Goal: Book appointment/travel/reservation

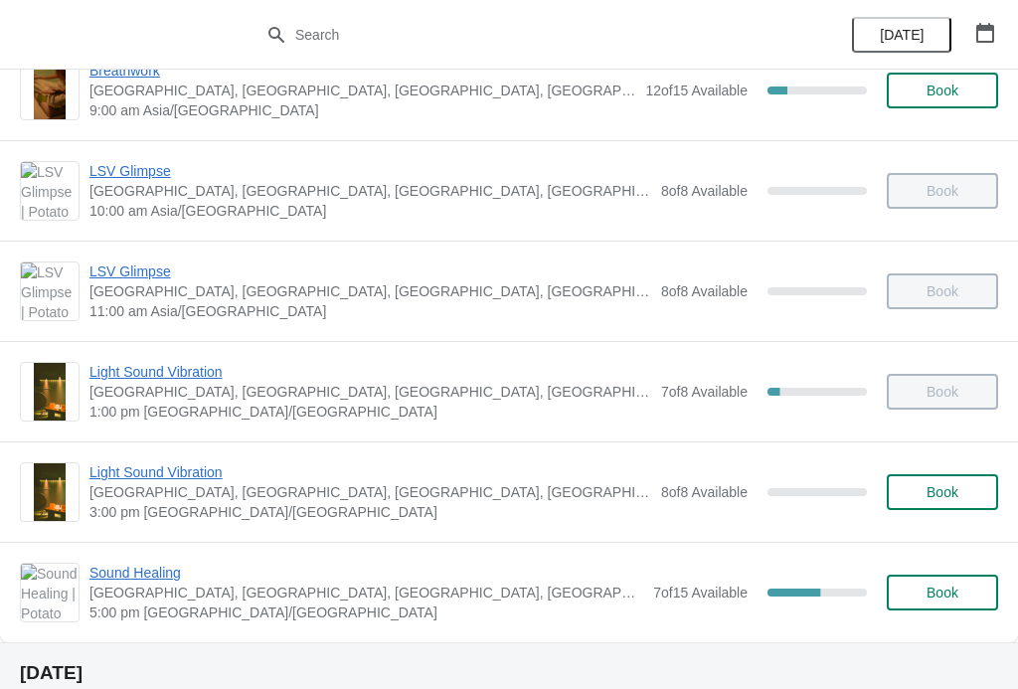
scroll to position [511, 0]
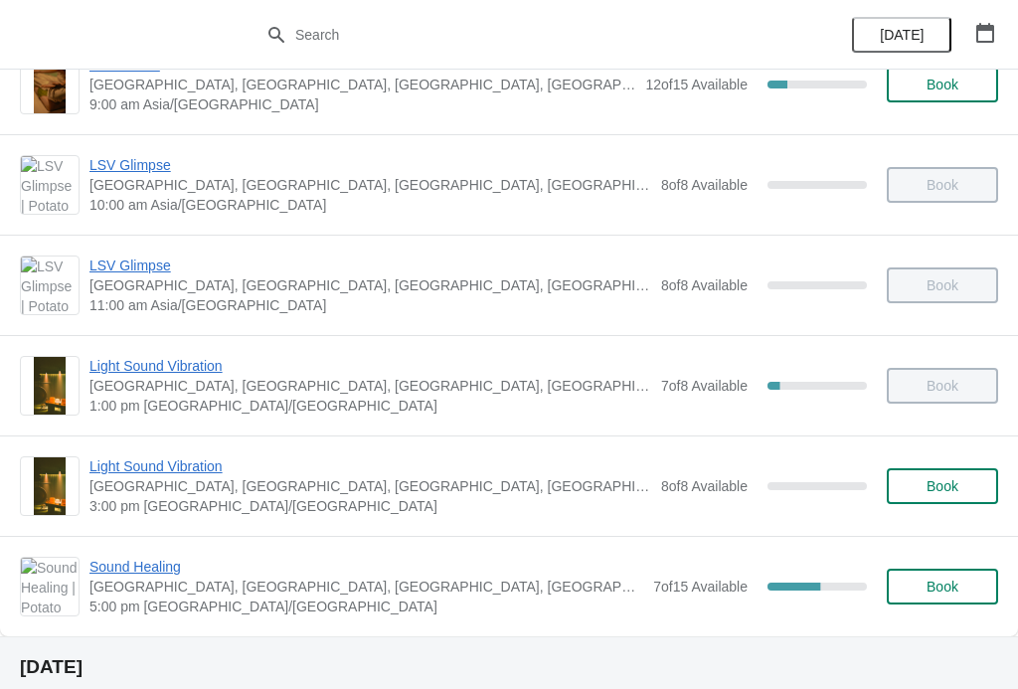
click at [130, 461] on span "Light Sound Vibration" at bounding box center [370, 466] width 562 height 20
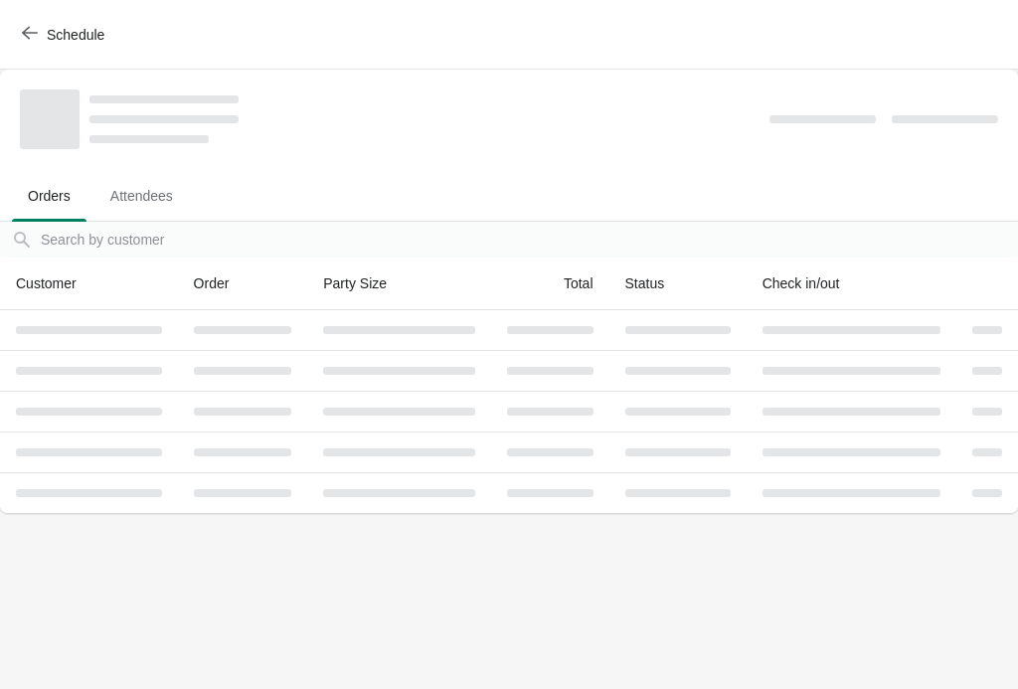
scroll to position [0, 0]
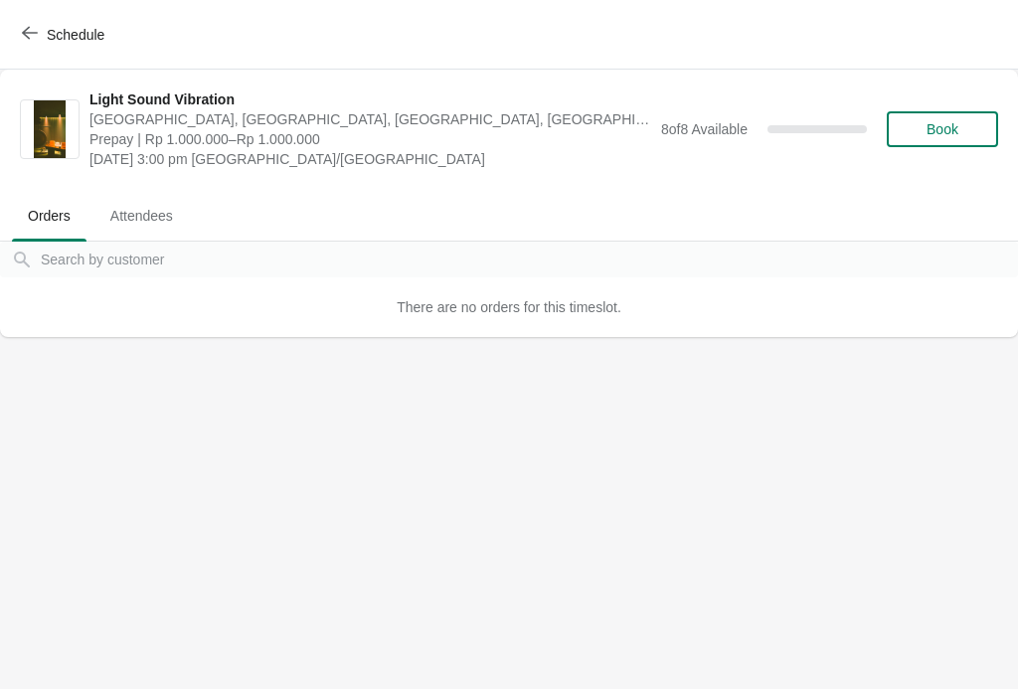
click at [976, 120] on button "Book" at bounding box center [942, 129] width 111 height 36
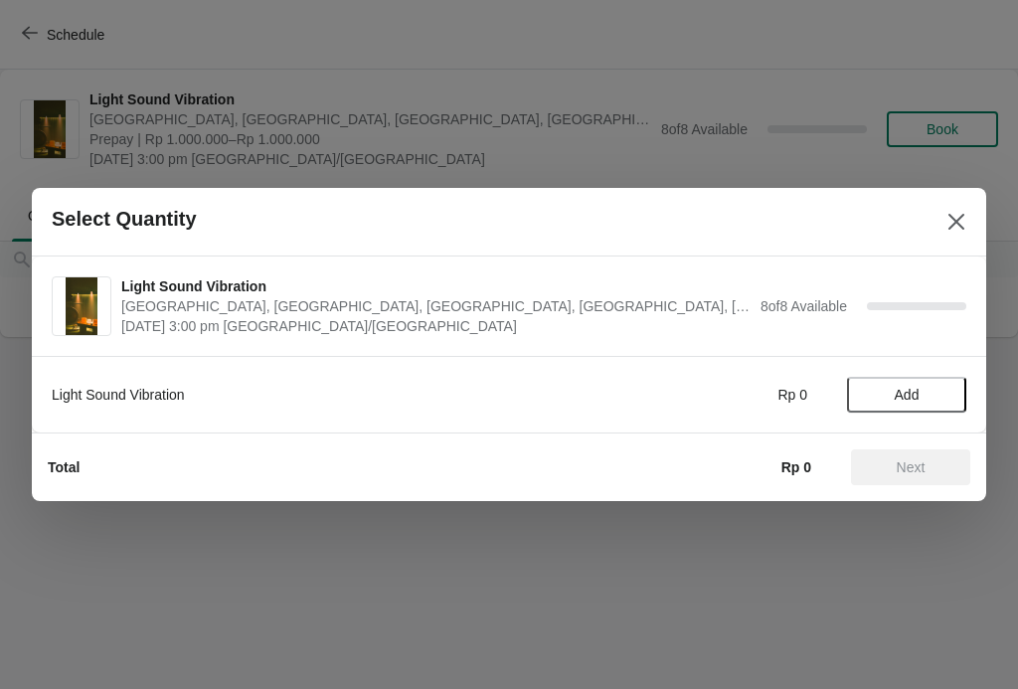
click at [929, 399] on span "Add" at bounding box center [907, 395] width 84 height 16
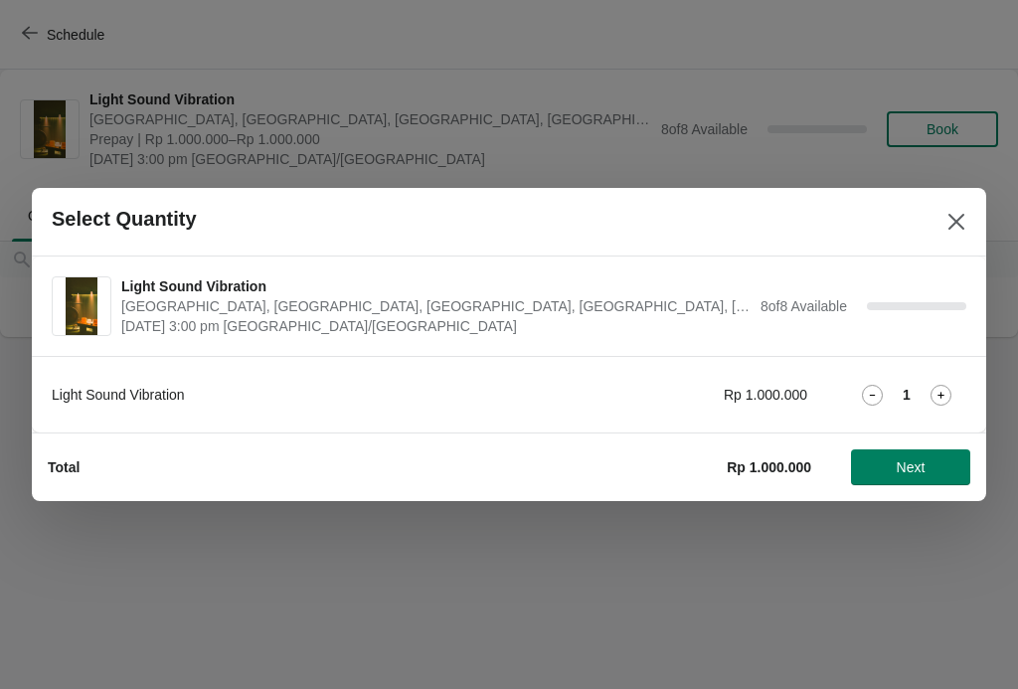
click at [912, 484] on button "Next" at bounding box center [910, 467] width 119 height 36
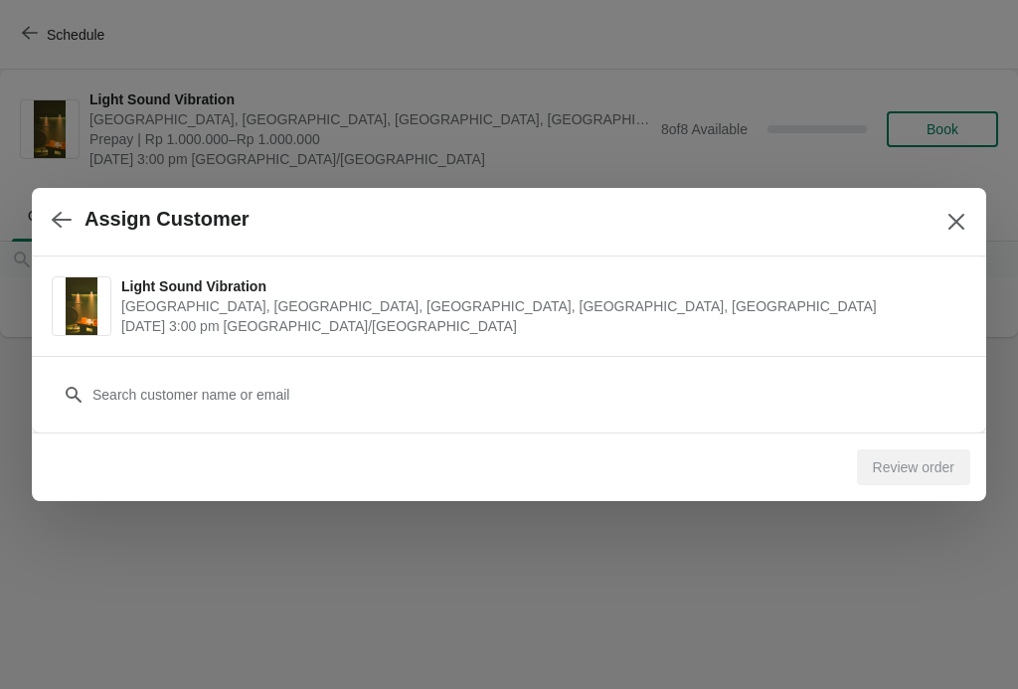
click at [59, 229] on icon "button" at bounding box center [62, 220] width 20 height 20
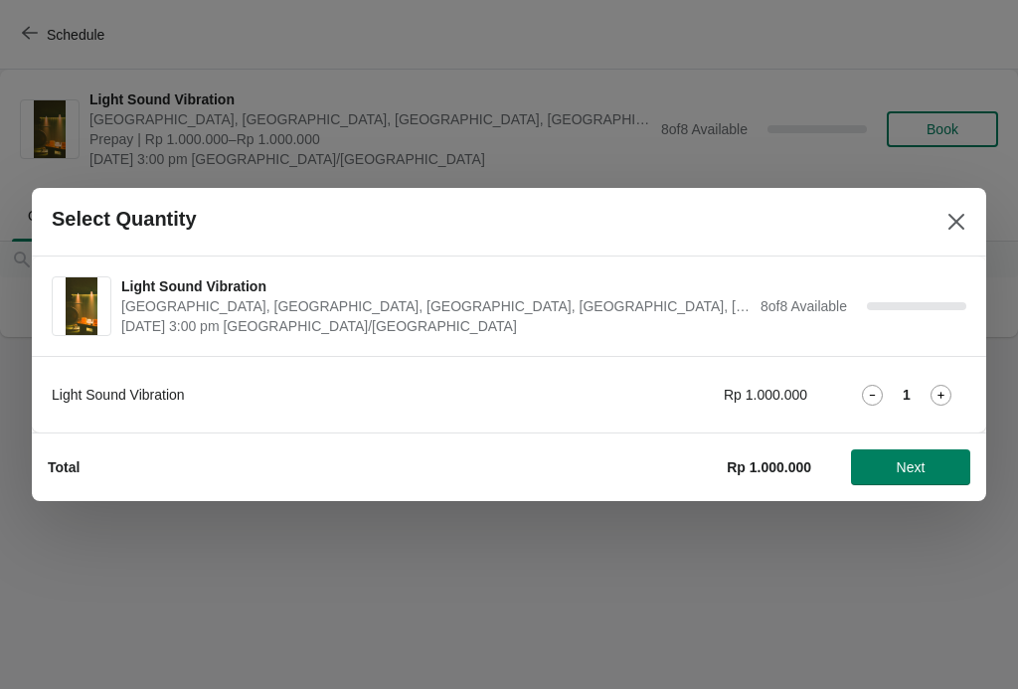
click at [947, 401] on icon at bounding box center [940, 395] width 21 height 21
click at [929, 465] on span "Next" at bounding box center [910, 467] width 87 height 16
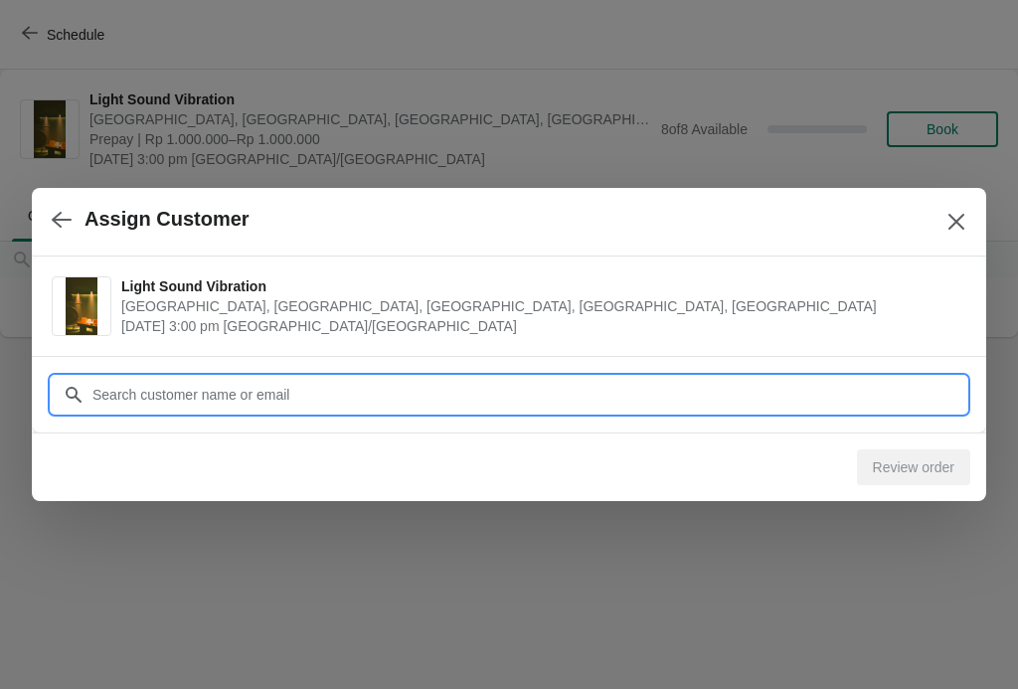
click at [151, 388] on input "Customer" at bounding box center [528, 395] width 875 height 36
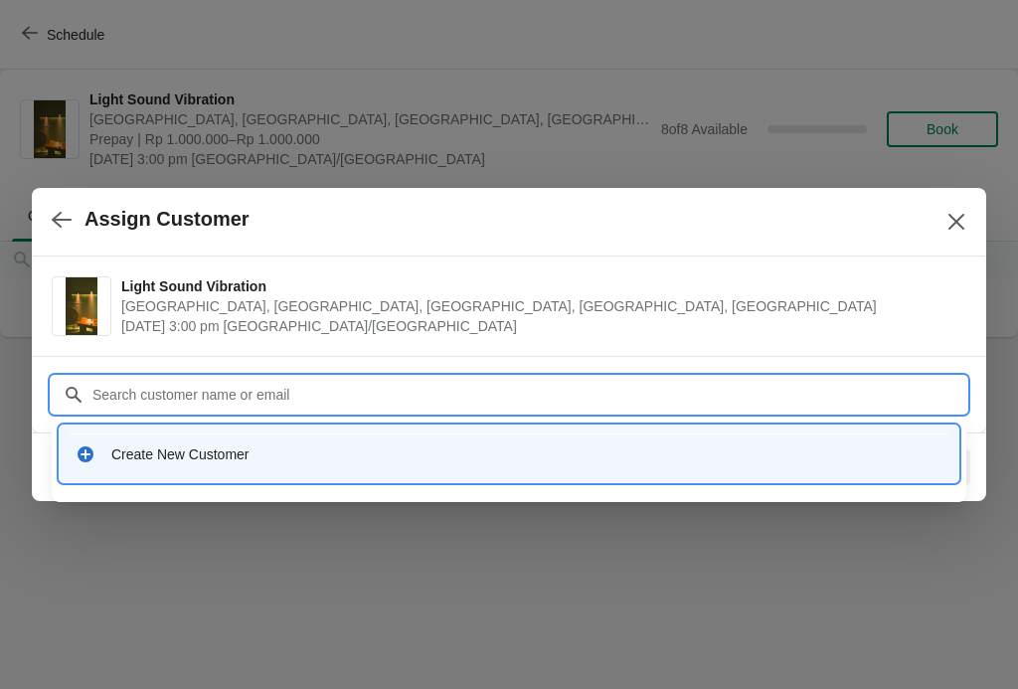
click at [84, 462] on icon at bounding box center [86, 454] width 20 height 20
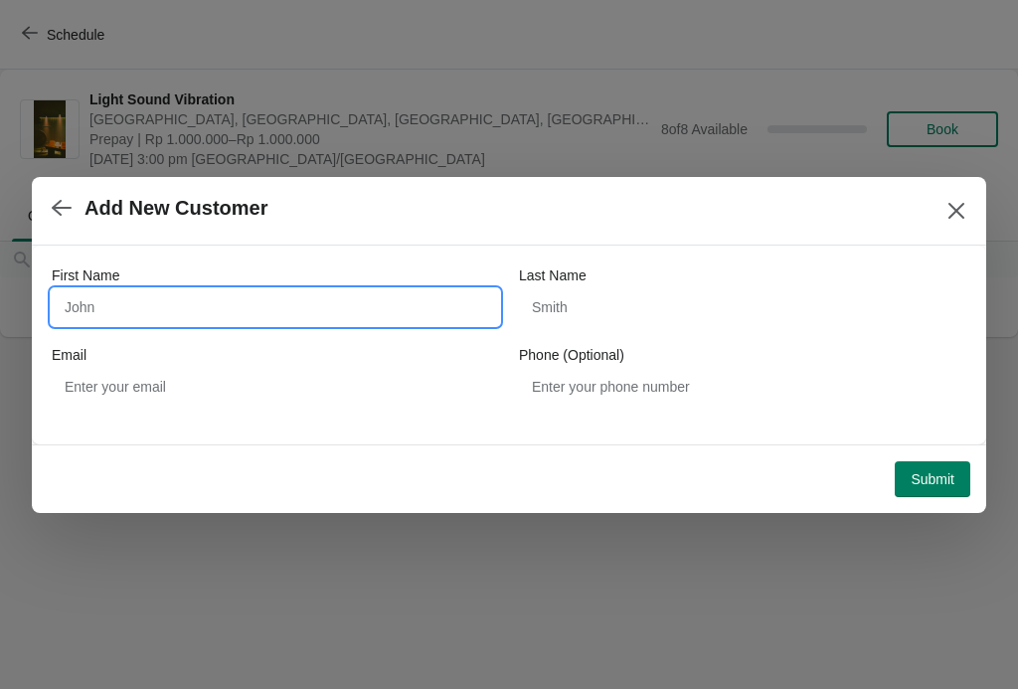
click at [84, 309] on input "First Name" at bounding box center [275, 307] width 447 height 36
type input "Anran"
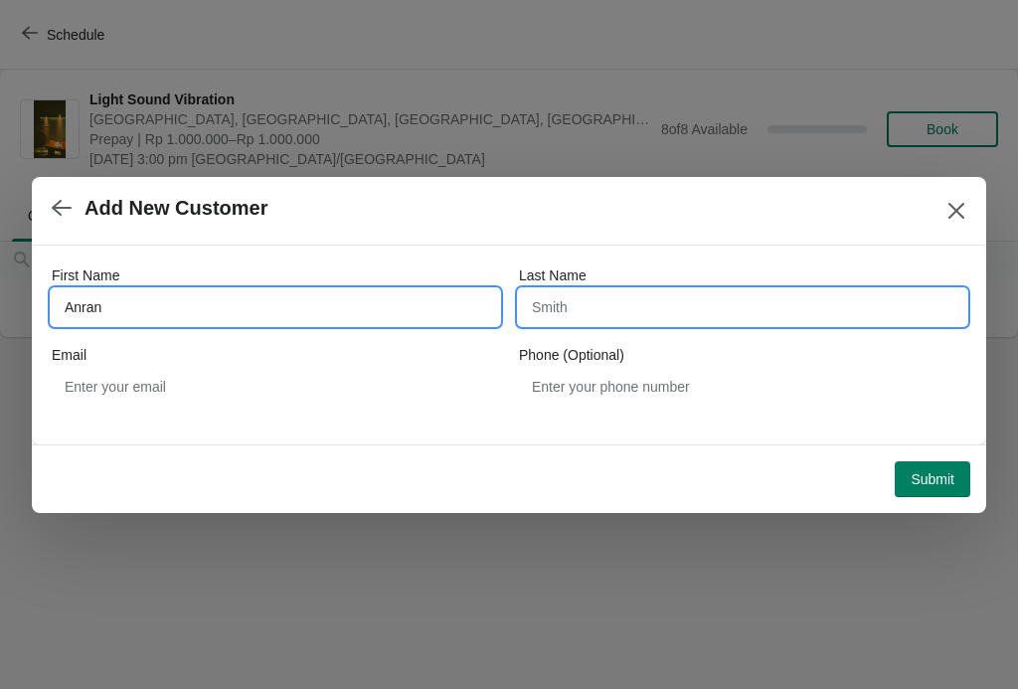
click at [833, 308] on input "Last Name" at bounding box center [742, 307] width 447 height 36
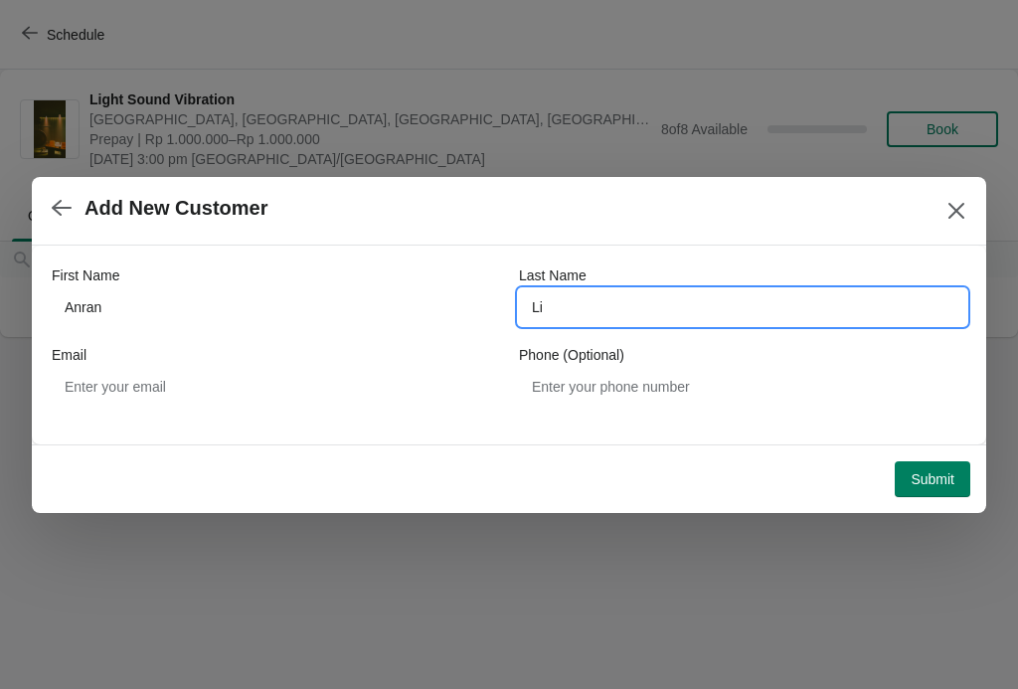
type input "Li"
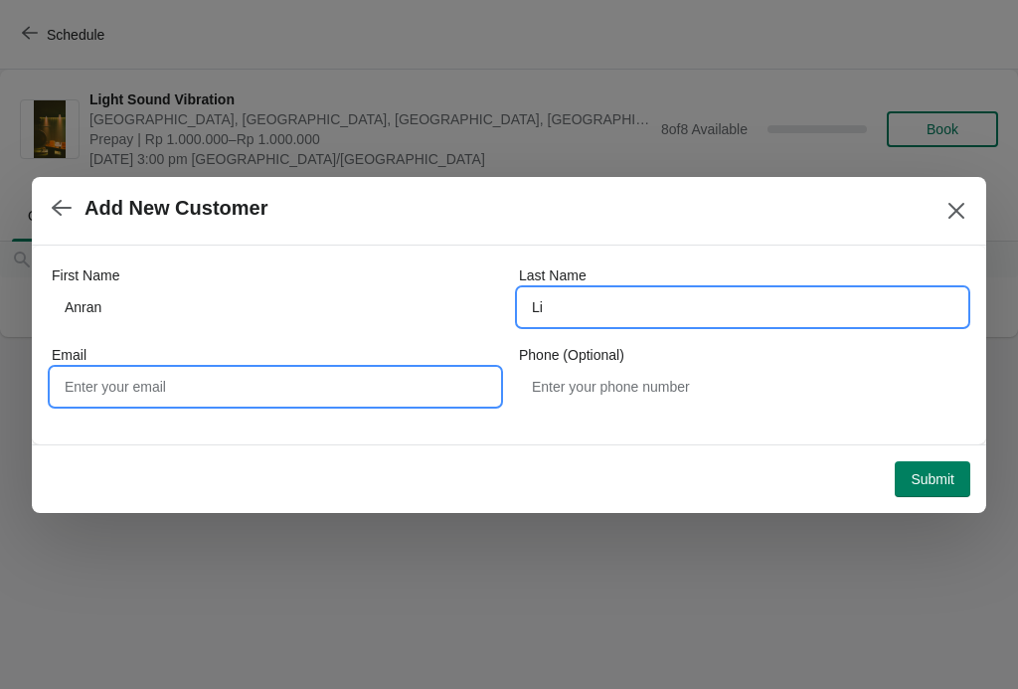
click at [76, 389] on input "Email" at bounding box center [275, 387] width 447 height 36
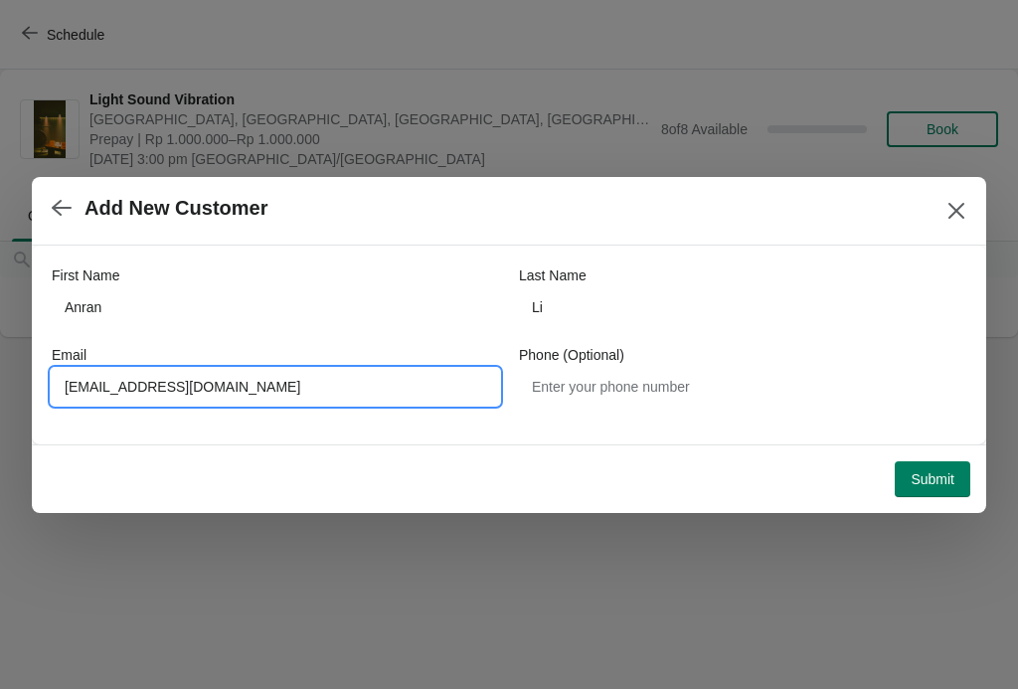
type input "Tr9095@qq.com"
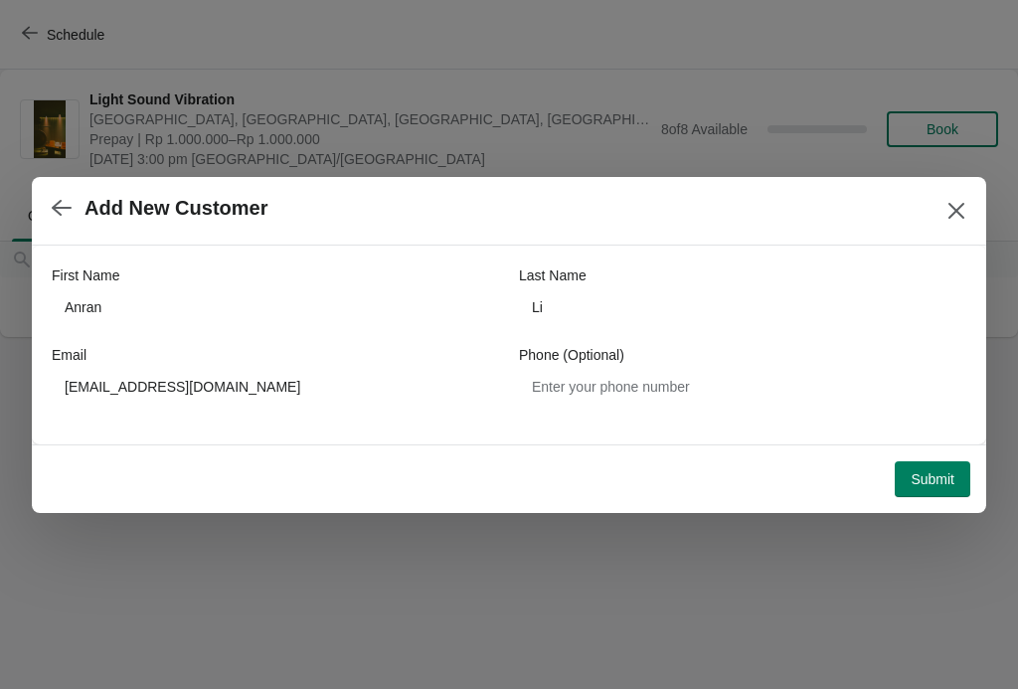
click at [937, 467] on button "Submit" at bounding box center [933, 479] width 76 height 36
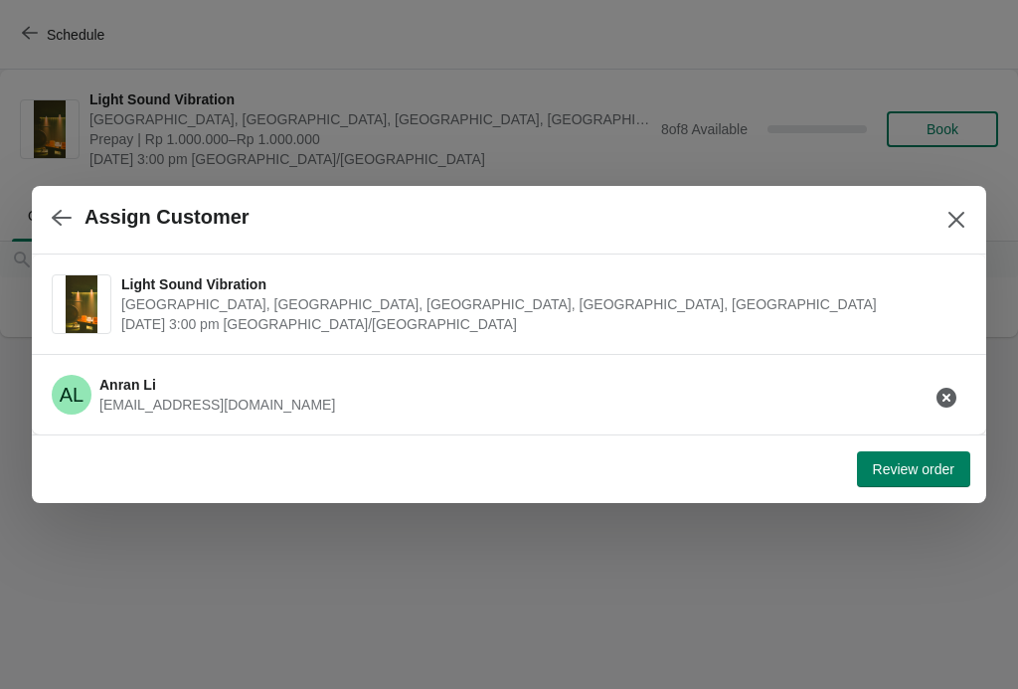
click at [915, 477] on span "Review order" at bounding box center [914, 469] width 82 height 16
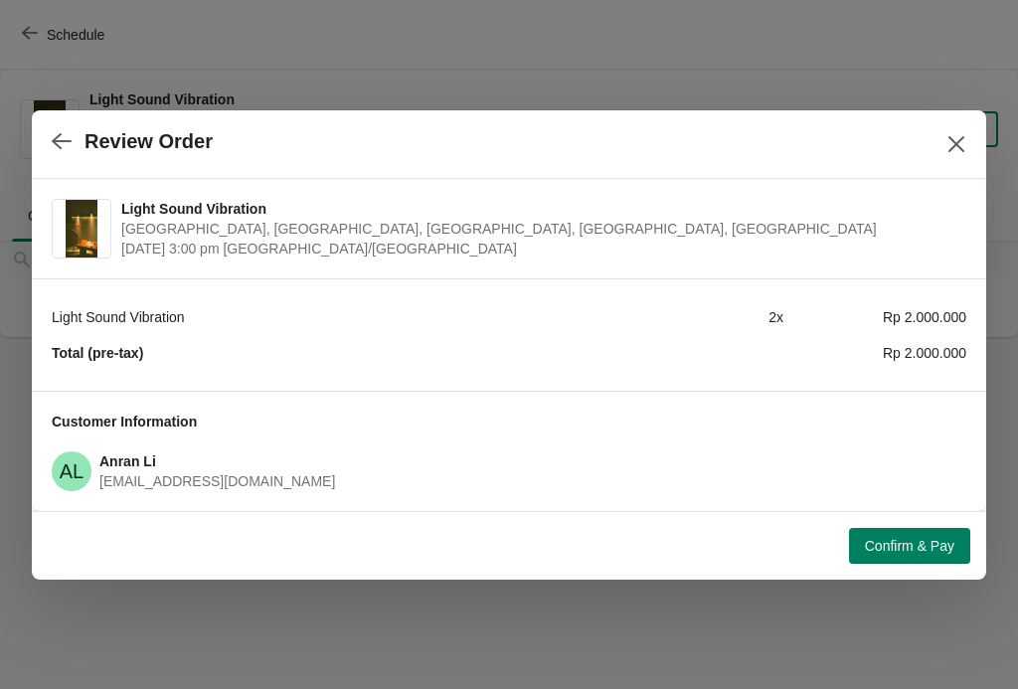
click at [920, 546] on span "Confirm & Pay" at bounding box center [909, 546] width 89 height 16
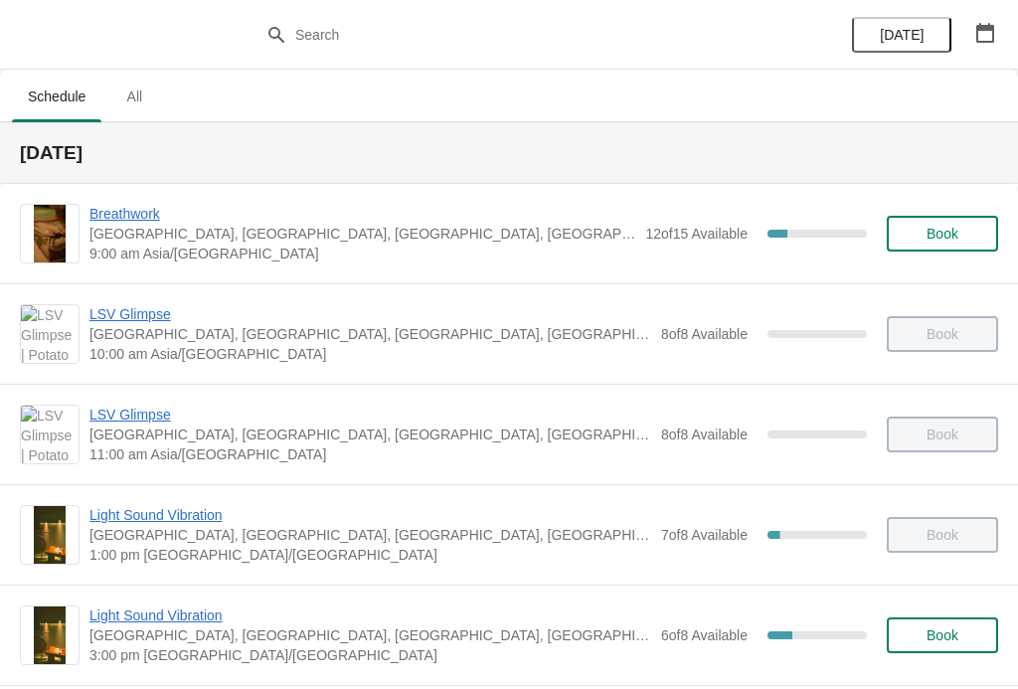
click at [200, 606] on span "Light Sound Vibration" at bounding box center [370, 615] width 562 height 20
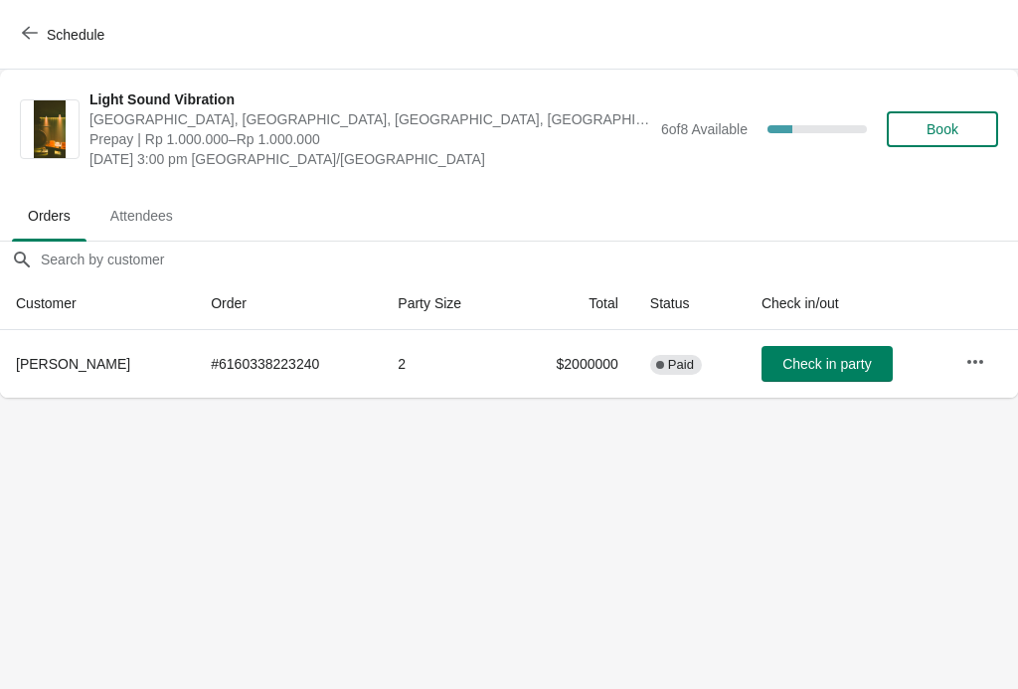
click at [835, 363] on span "Check in party" at bounding box center [826, 364] width 88 height 16
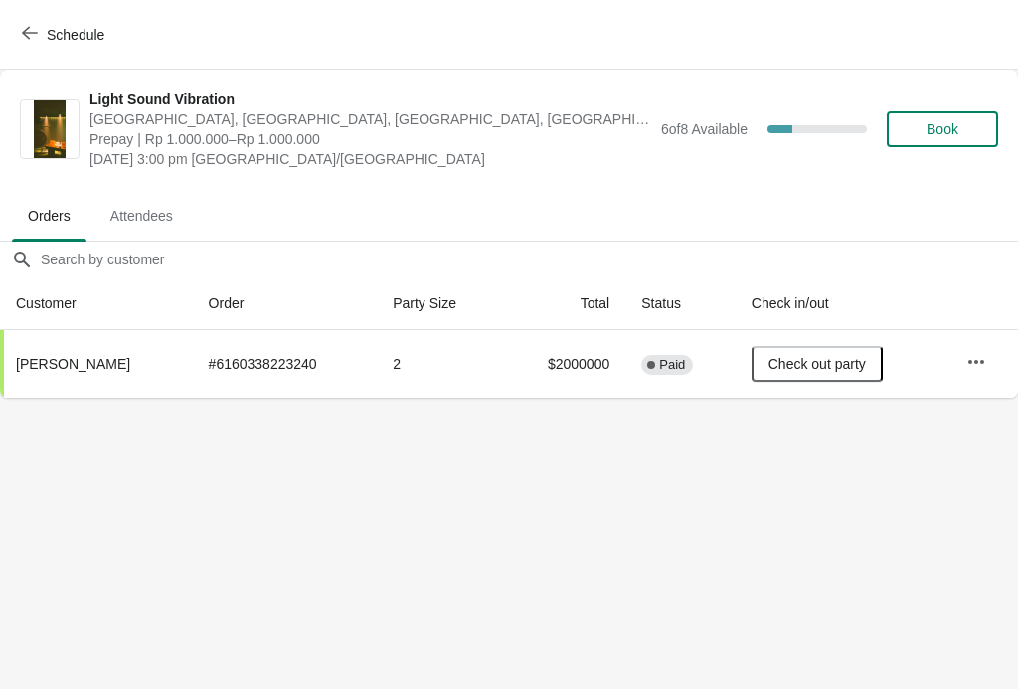
click at [30, 32] on icon "button" at bounding box center [30, 33] width 16 height 16
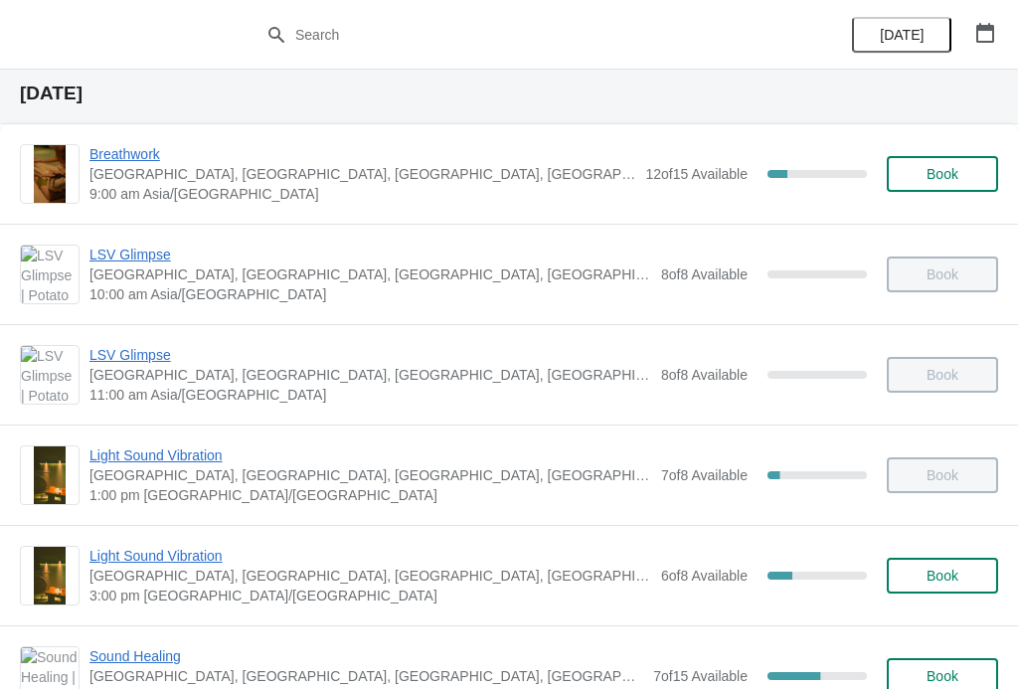
scroll to position [90, 0]
